Goal: Task Accomplishment & Management: Manage account settings

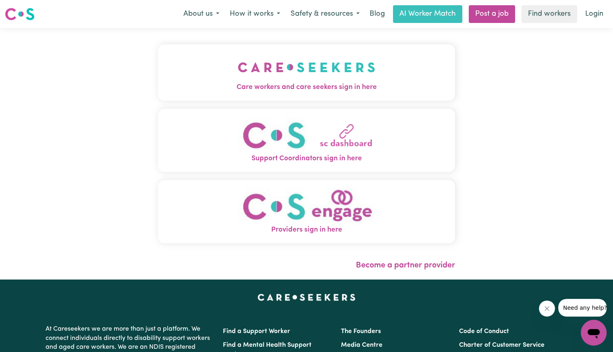
click at [310, 83] on span "Care workers and care seekers sign in here" at bounding box center [306, 87] width 297 height 10
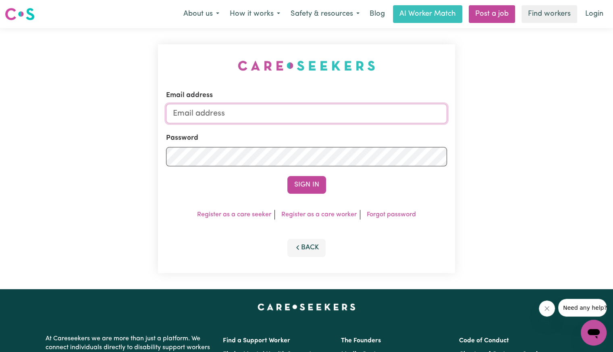
click at [282, 122] on input "Email address" at bounding box center [306, 113] width 281 height 19
paste input "[EMAIL_ADDRESS][DOMAIN_NAME]"
type input "[EMAIL_ADDRESS][DOMAIN_NAME]"
click at [288, 176] on button "Sign In" at bounding box center [307, 185] width 39 height 18
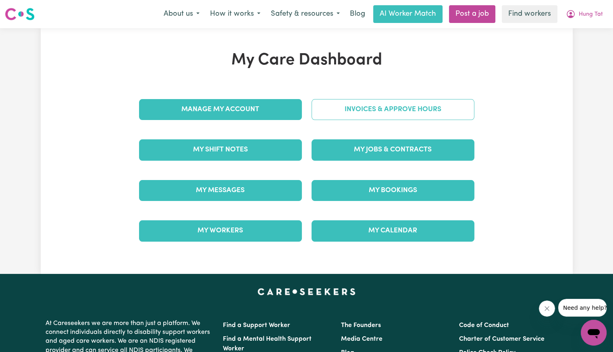
click at [330, 113] on link "Invoices & Approve Hours" at bounding box center [393, 109] width 163 height 21
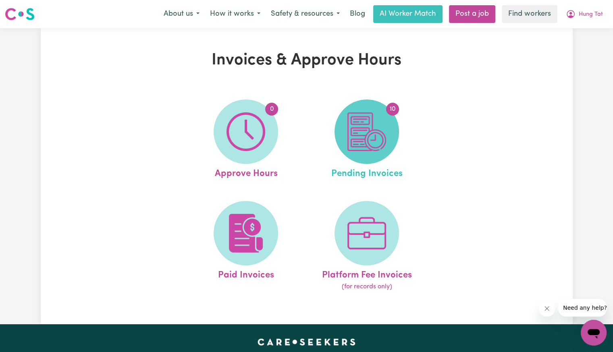
click at [354, 126] on img at bounding box center [367, 132] width 39 height 39
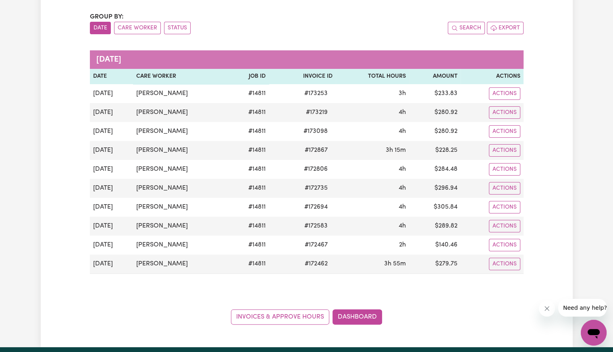
scroll to position [81, 0]
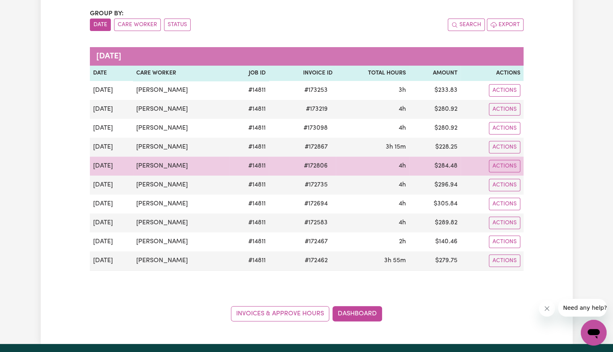
click at [313, 165] on span "# 172806" at bounding box center [315, 166] width 33 height 10
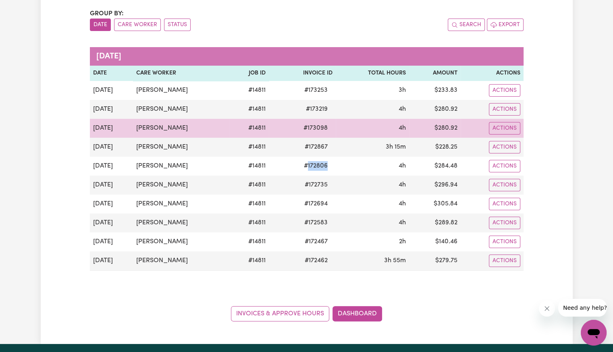
copy span "172806"
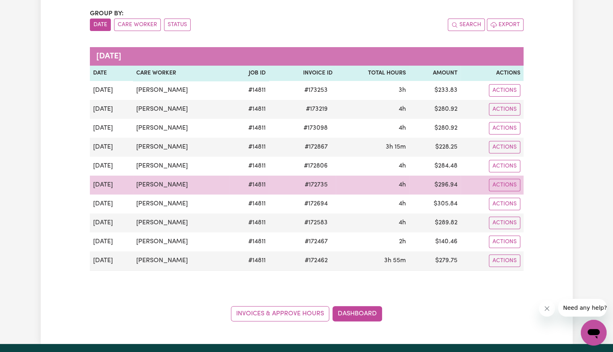
click at [314, 187] on span "# 172735" at bounding box center [316, 185] width 33 height 10
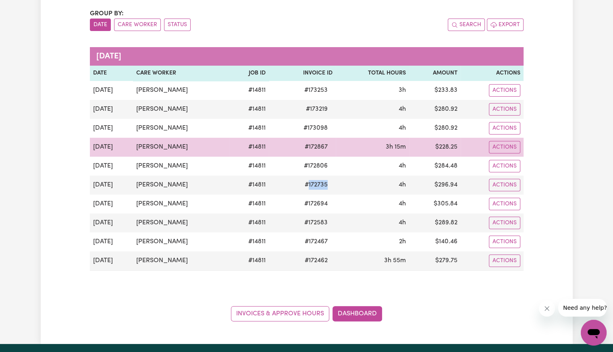
copy span "172735"
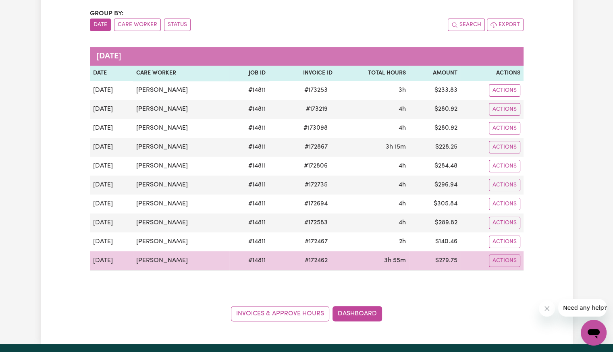
click at [308, 265] on span "# 172462" at bounding box center [316, 261] width 33 height 10
click at [311, 256] on span "# 172462" at bounding box center [316, 261] width 33 height 10
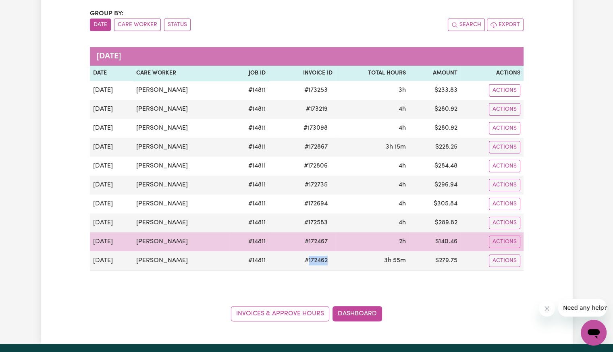
copy span "172462"
click at [313, 240] on span "# 172467" at bounding box center [316, 242] width 33 height 10
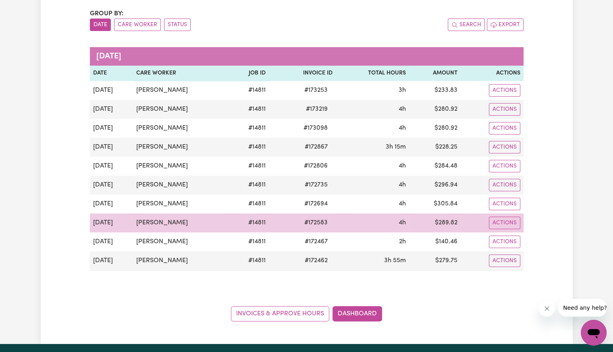
click at [313, 221] on span "# 172583" at bounding box center [316, 223] width 33 height 10
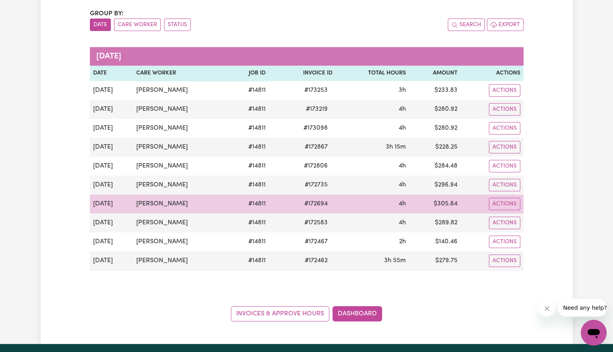
click at [317, 199] on span "# 172694" at bounding box center [316, 204] width 33 height 10
click at [309, 204] on span "# 172694" at bounding box center [316, 204] width 33 height 10
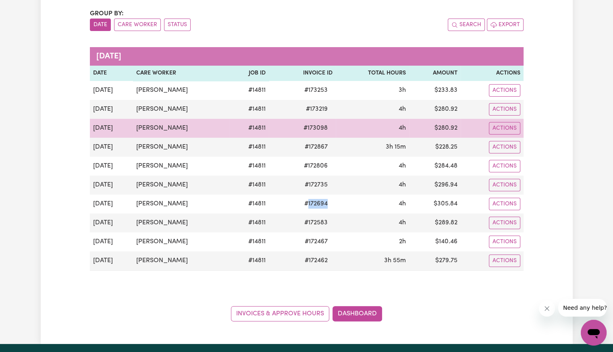
copy span "172694"
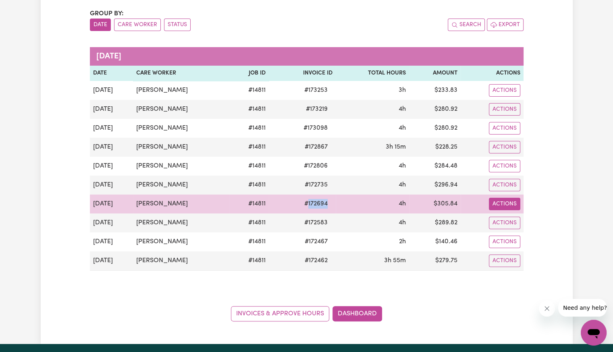
click at [507, 205] on button "Actions" at bounding box center [504, 204] width 31 height 13
click at [514, 224] on link "Download Invoice" at bounding box center [529, 223] width 74 height 16
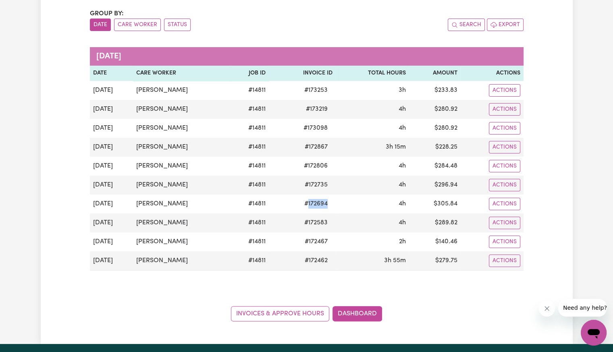
scroll to position [0, 0]
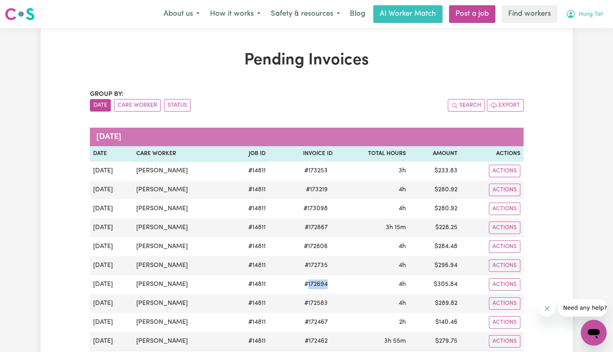
click at [588, 19] on button "Hung Tat" at bounding box center [585, 14] width 48 height 17
click at [582, 48] on link "Logout" at bounding box center [576, 46] width 64 height 15
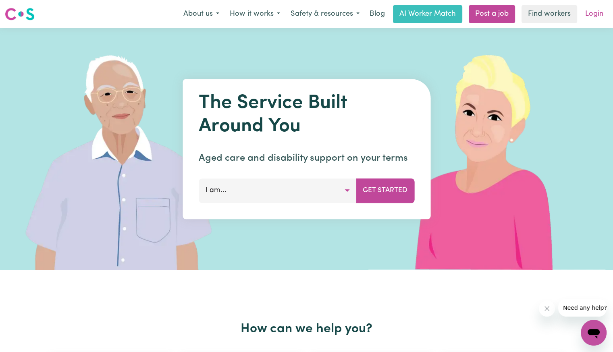
click at [595, 16] on link "Login" at bounding box center [595, 14] width 28 height 18
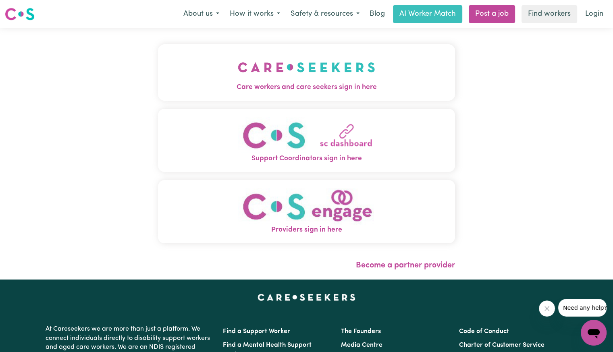
click at [345, 72] on button "Care workers and care seekers sign in here" at bounding box center [306, 72] width 297 height 56
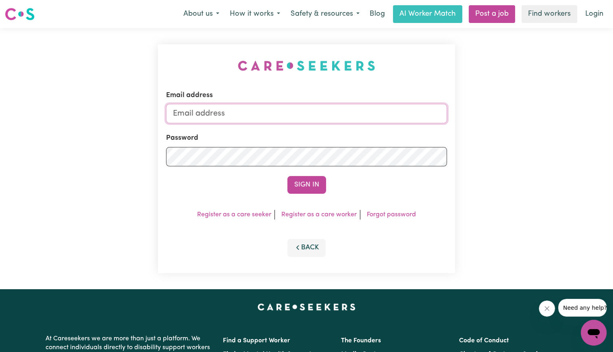
click at [276, 121] on input "Email address" at bounding box center [306, 113] width 281 height 19
drag, startPoint x: 216, startPoint y: 112, endPoint x: 438, endPoint y: 115, distance: 222.2
click at [438, 115] on input "[EMAIL_ADDRESS][DOMAIN_NAME]" at bounding box center [306, 113] width 281 height 19
paste input "[PERSON_NAME]"
type input "[EMAIL_ADDRESS][PERSON_NAME][PERSON_NAME][DOMAIN_NAME]"
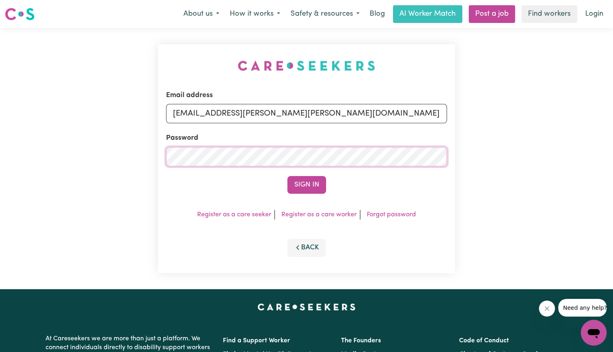
click at [288, 176] on button "Sign In" at bounding box center [307, 185] width 39 height 18
